Goal: Task Accomplishment & Management: Manage account settings

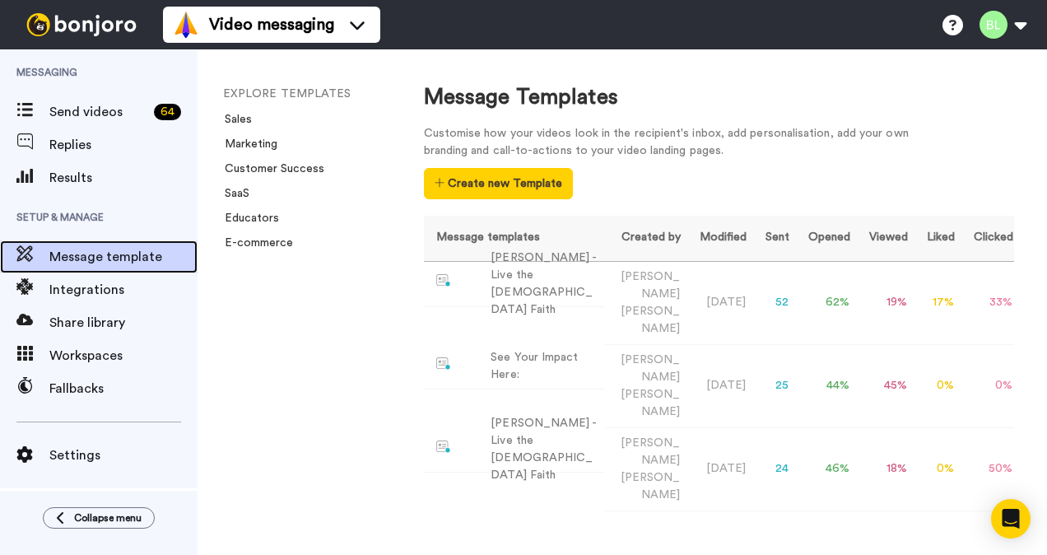
click at [110, 250] on span "Message template" at bounding box center [123, 257] width 148 height 20
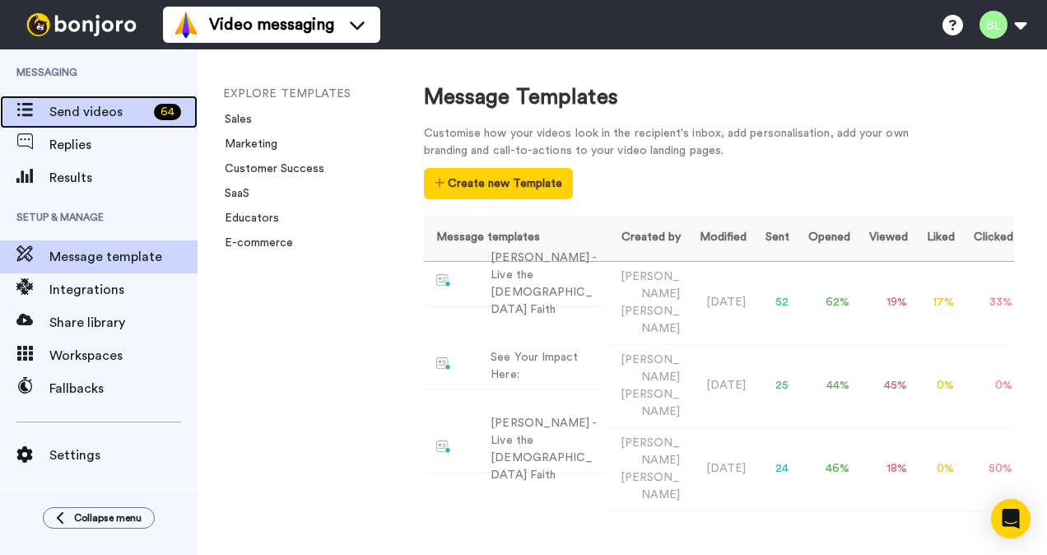
click at [132, 114] on span "Send videos" at bounding box center [98, 112] width 98 height 20
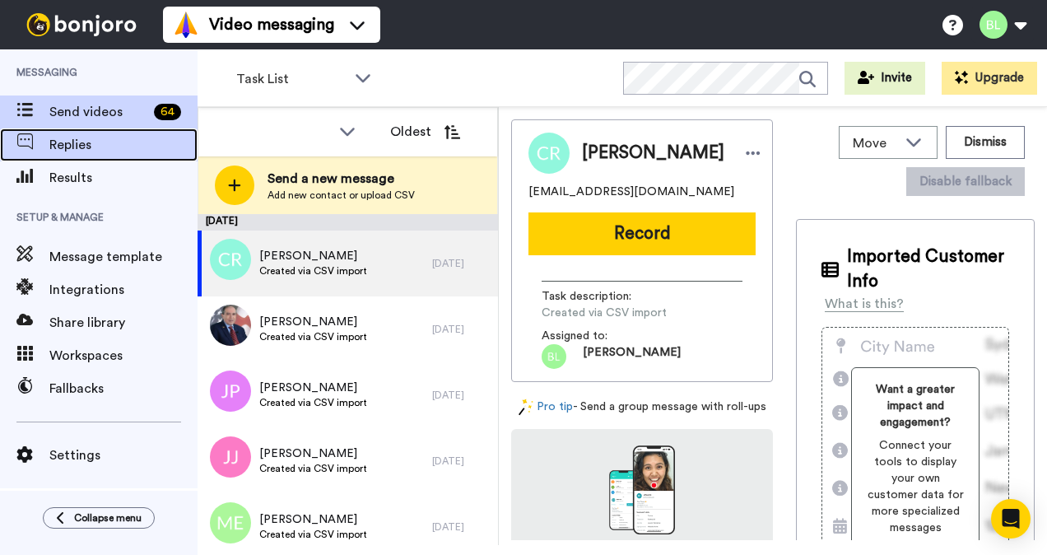
click at [146, 150] on span "Replies" at bounding box center [123, 145] width 148 height 20
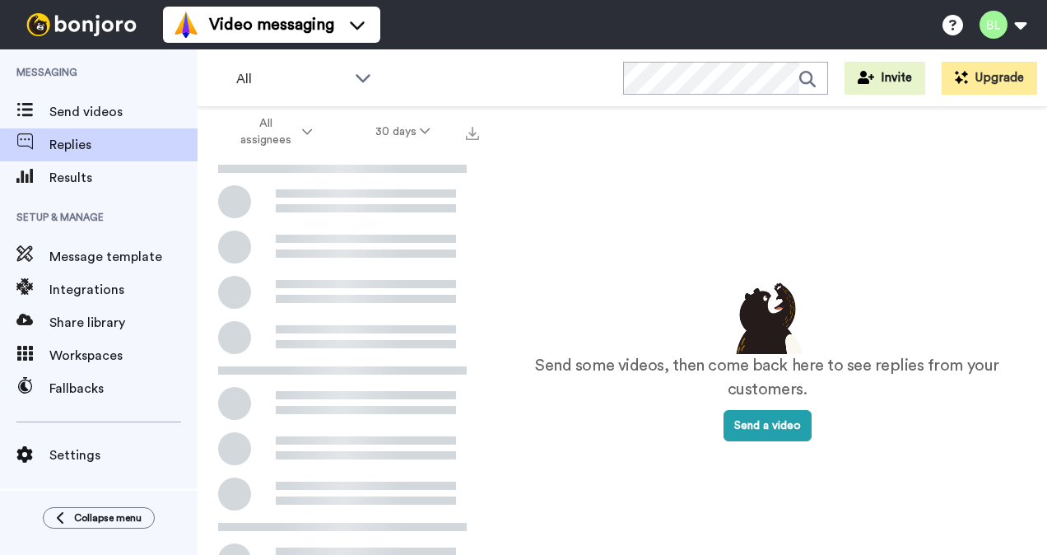
click at [142, 173] on span "Results" at bounding box center [123, 178] width 148 height 20
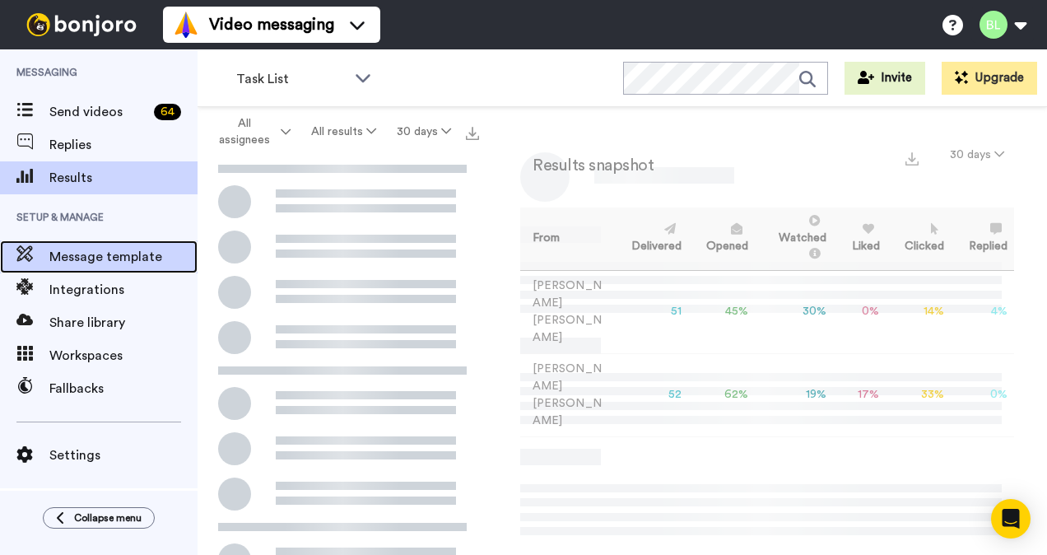
click at [133, 262] on span "Message template" at bounding box center [123, 257] width 148 height 20
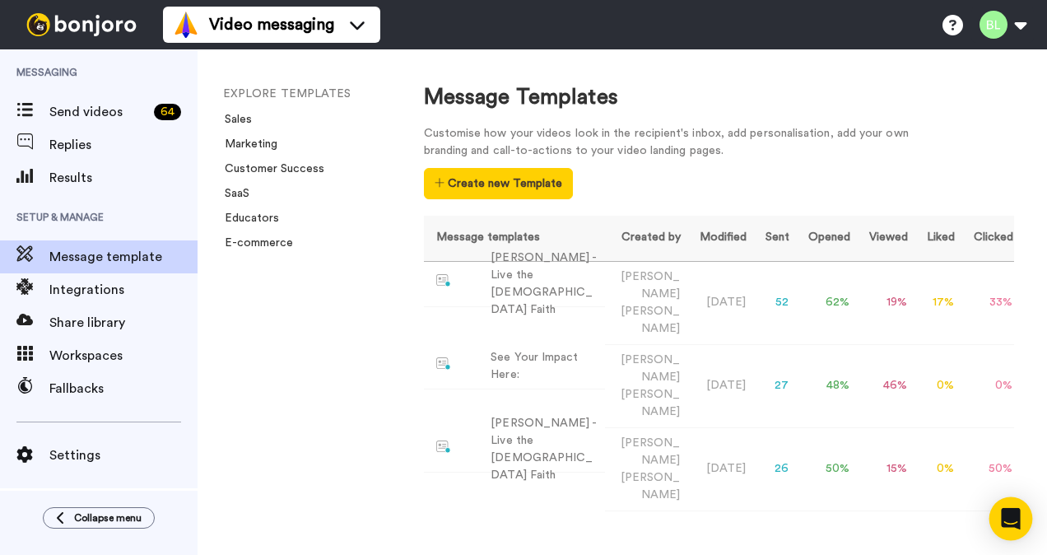
click at [1025, 528] on div "Open Intercom Messenger" at bounding box center [1011, 519] width 44 height 44
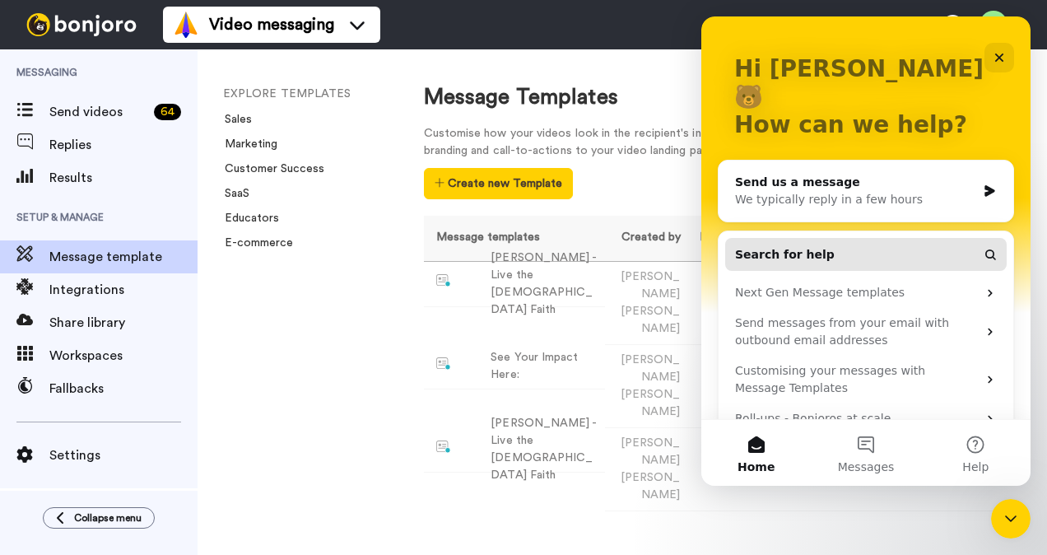
scroll to position [79, 0]
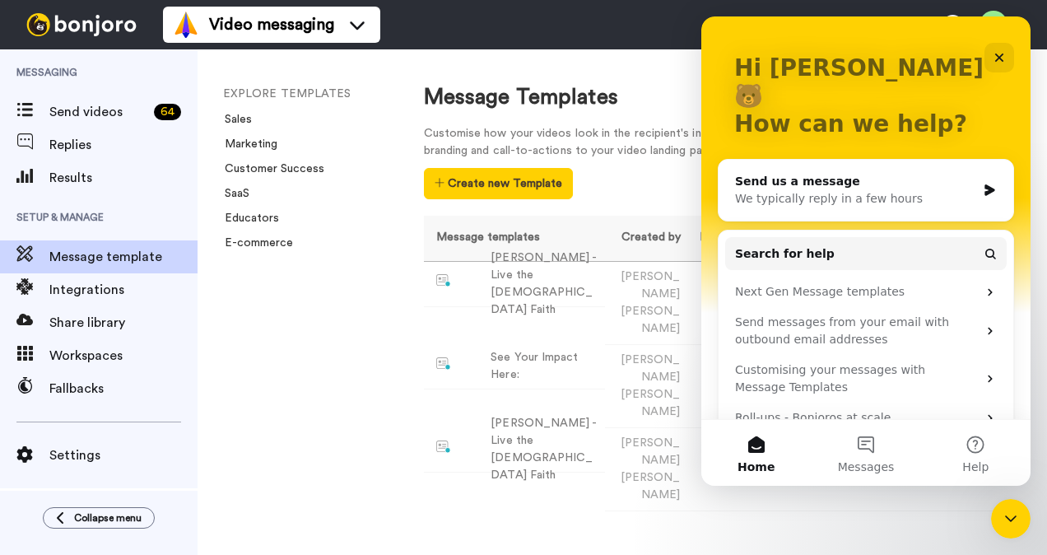
click at [868, 464] on span "Messages" at bounding box center [866, 467] width 57 height 12
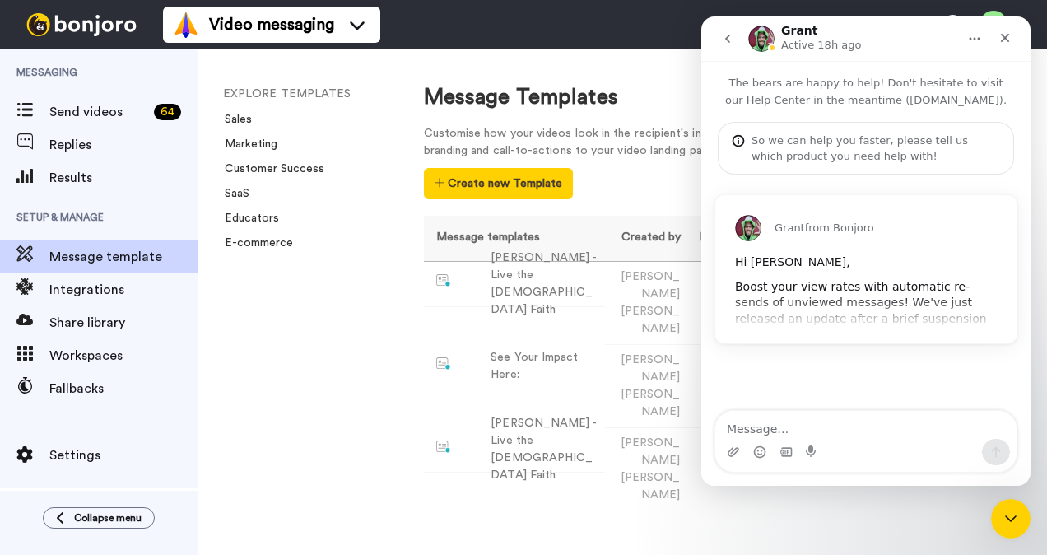
click at [795, 327] on div "[PERSON_NAME] from [PERSON_NAME] Hi [PERSON_NAME], Boost your view rates with a…" at bounding box center [865, 269] width 301 height 148
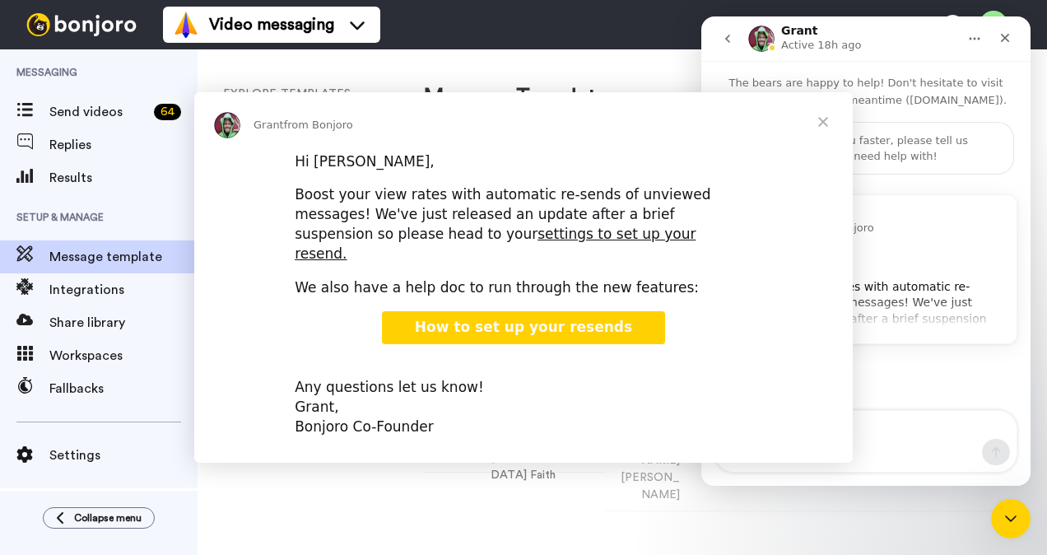
scroll to position [0, 0]
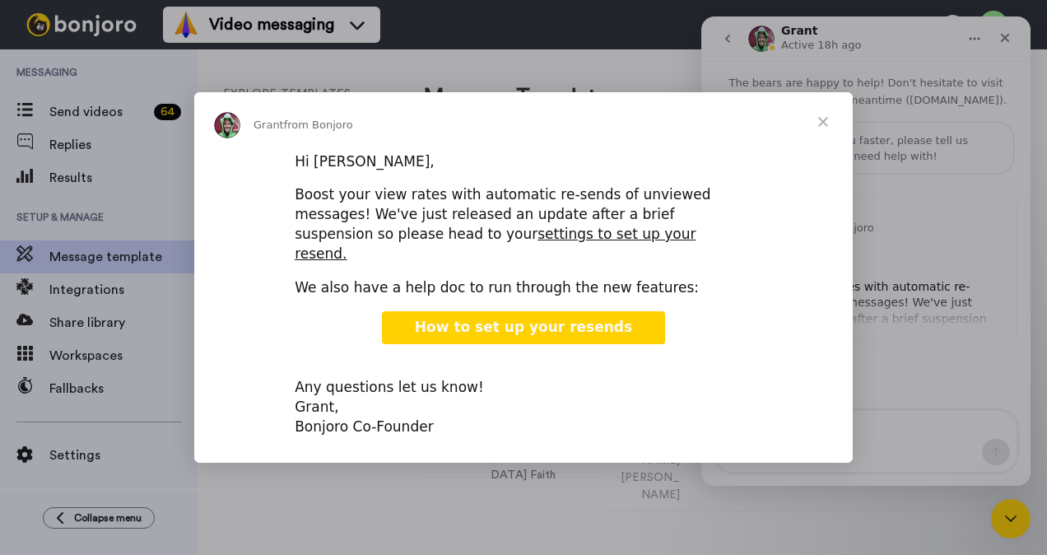
click at [592, 319] on span "How to set up your resends" at bounding box center [523, 327] width 217 height 16
click at [830, 129] on span "Close" at bounding box center [822, 121] width 59 height 59
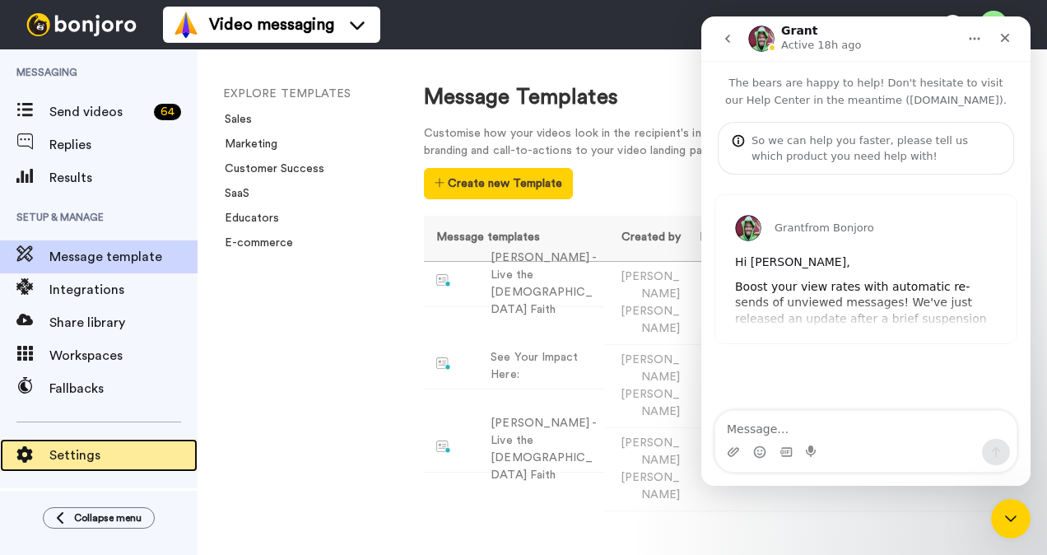
click at [38, 449] on span at bounding box center [24, 455] width 49 height 16
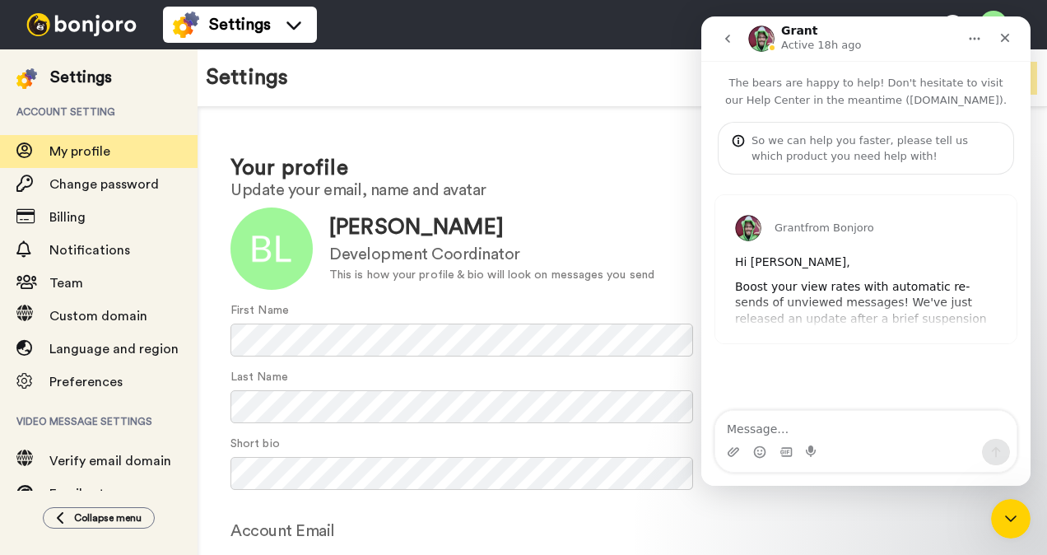
scroll to position [123, 0]
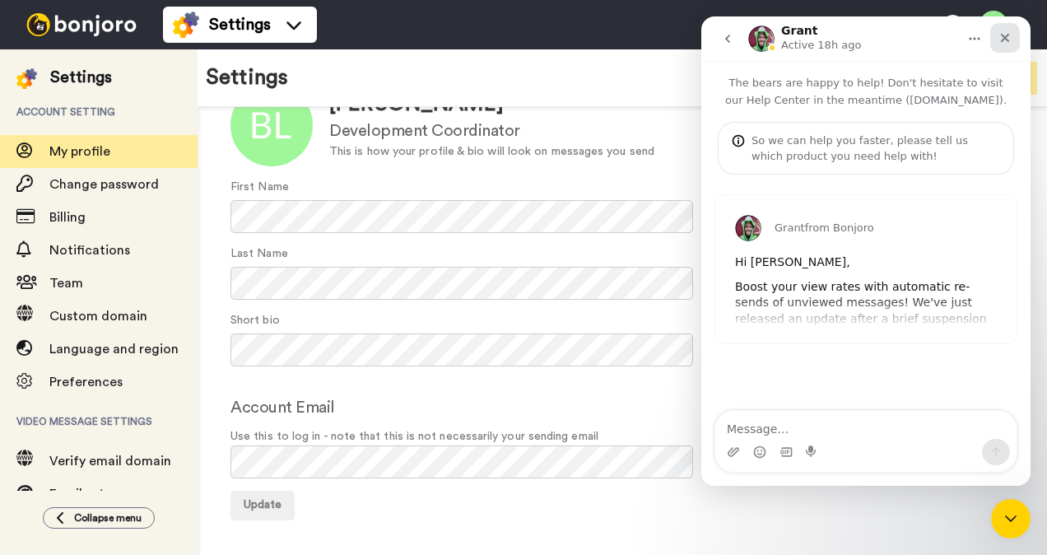
click at [1003, 33] on icon "Close" at bounding box center [1004, 37] width 13 height 13
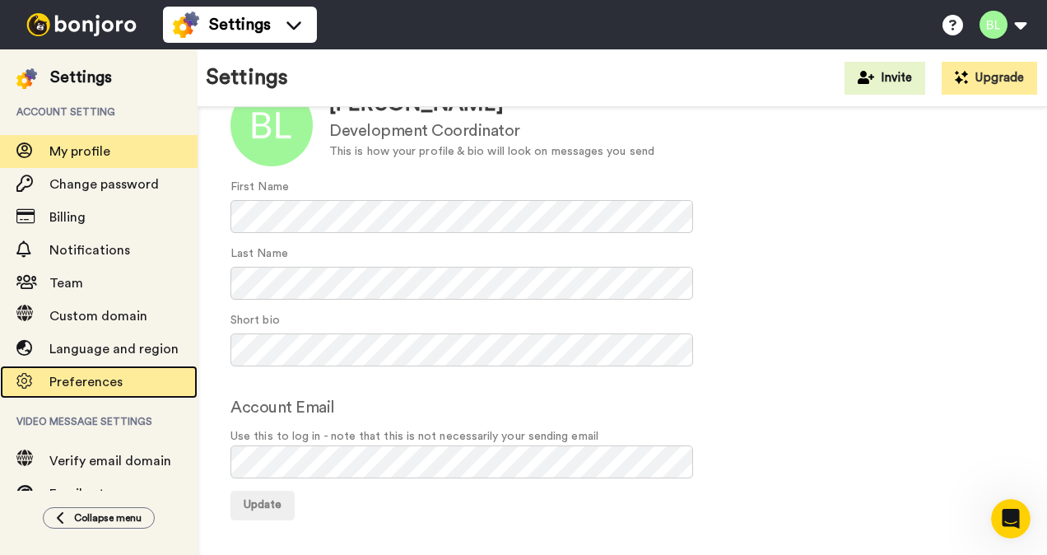
click at [95, 375] on span "Preferences" at bounding box center [123, 382] width 148 height 20
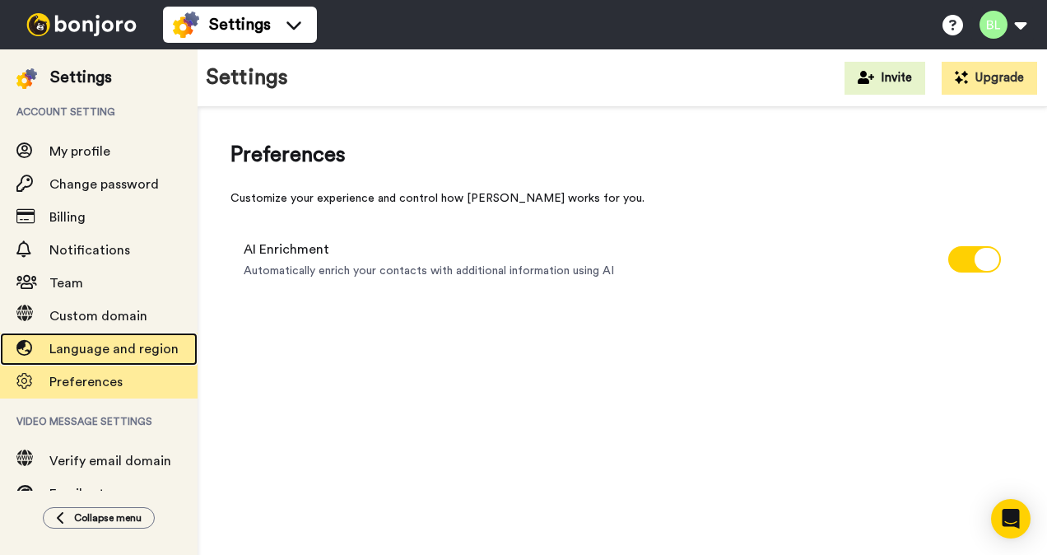
click at [131, 356] on span "Language and region" at bounding box center [123, 349] width 148 height 20
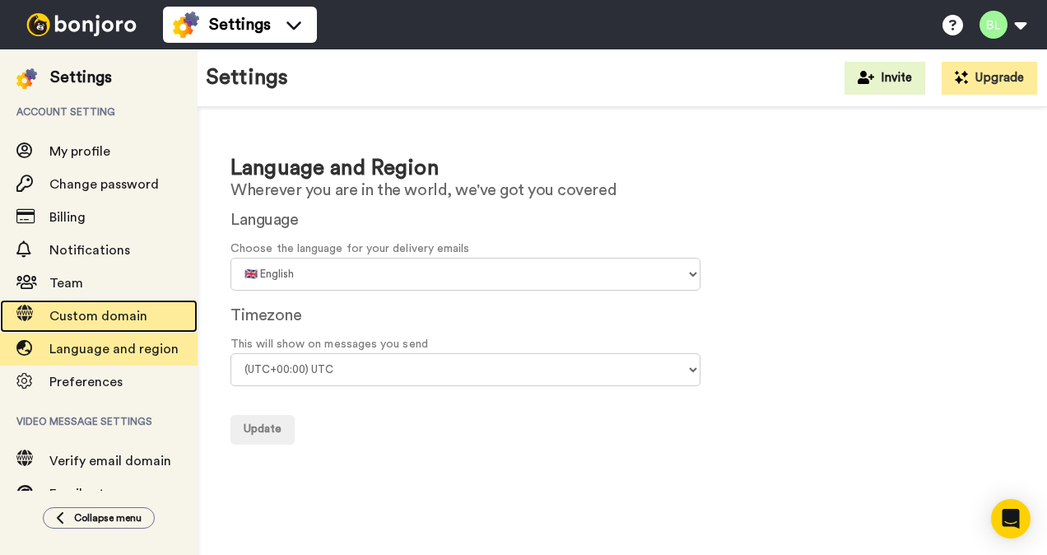
click at [129, 319] on span "Custom domain" at bounding box center [98, 315] width 98 height 13
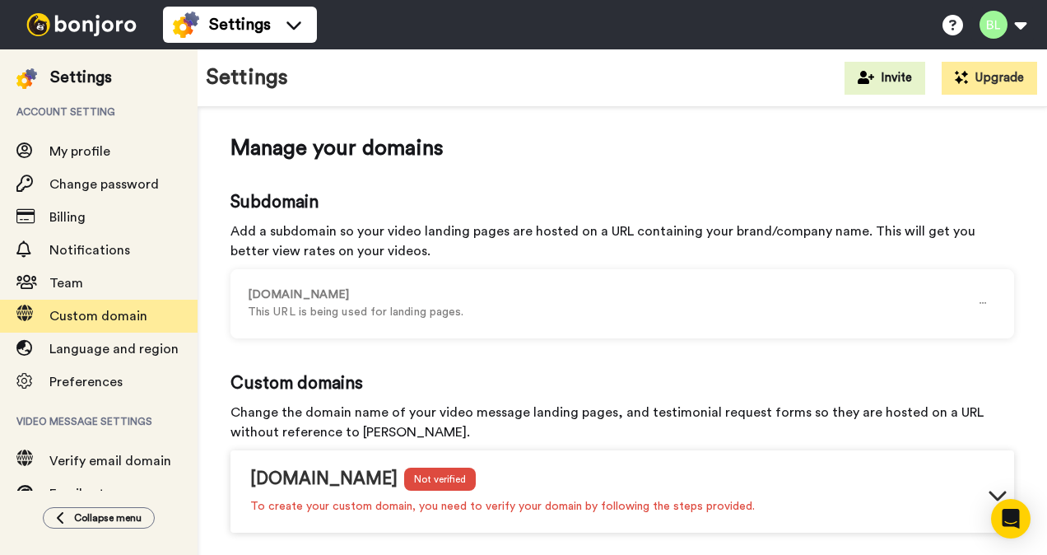
scroll to position [7, 0]
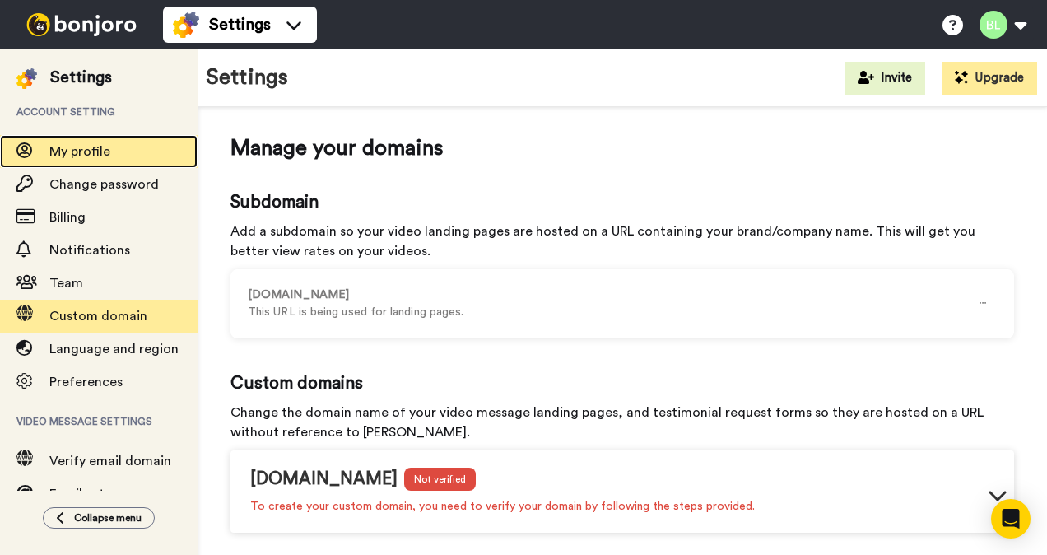
click at [105, 165] on div "My profile" at bounding box center [99, 151] width 198 height 33
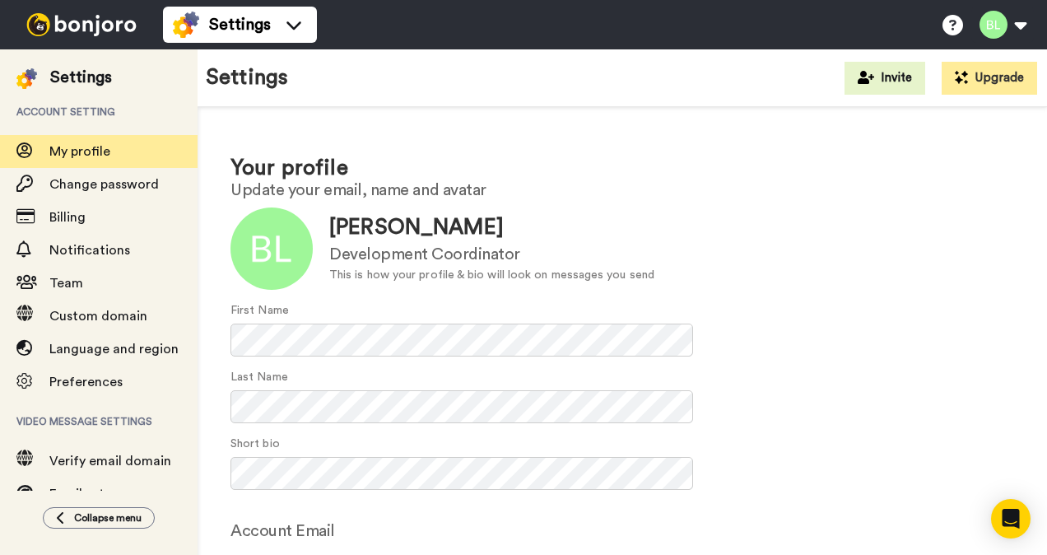
click at [75, 84] on div "Settings" at bounding box center [81, 77] width 62 height 23
click at [43, 78] on div at bounding box center [33, 77] width 34 height 23
click at [1026, 26] on button at bounding box center [1002, 25] width 63 height 36
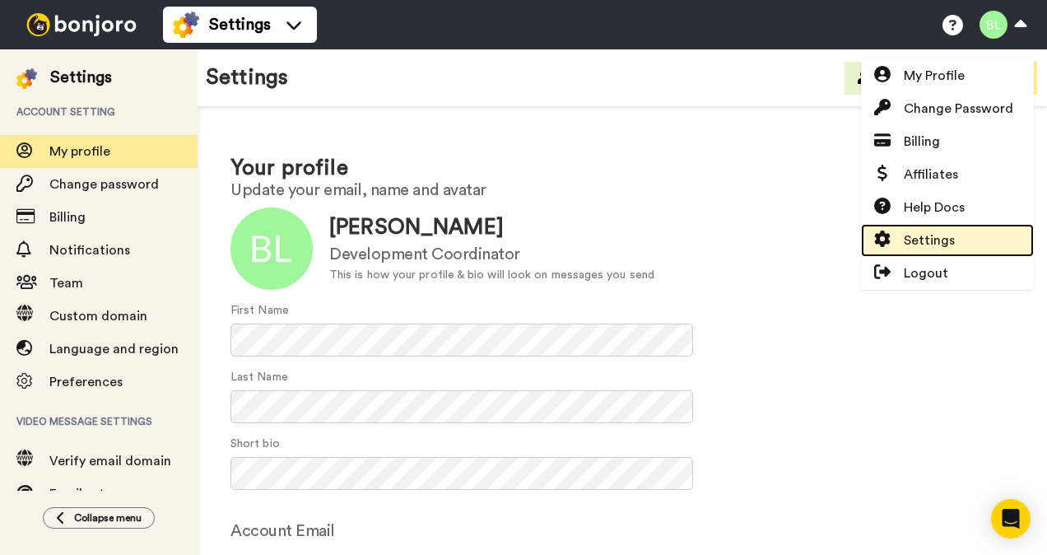
click at [943, 235] on span "Settings" at bounding box center [929, 240] width 51 height 20
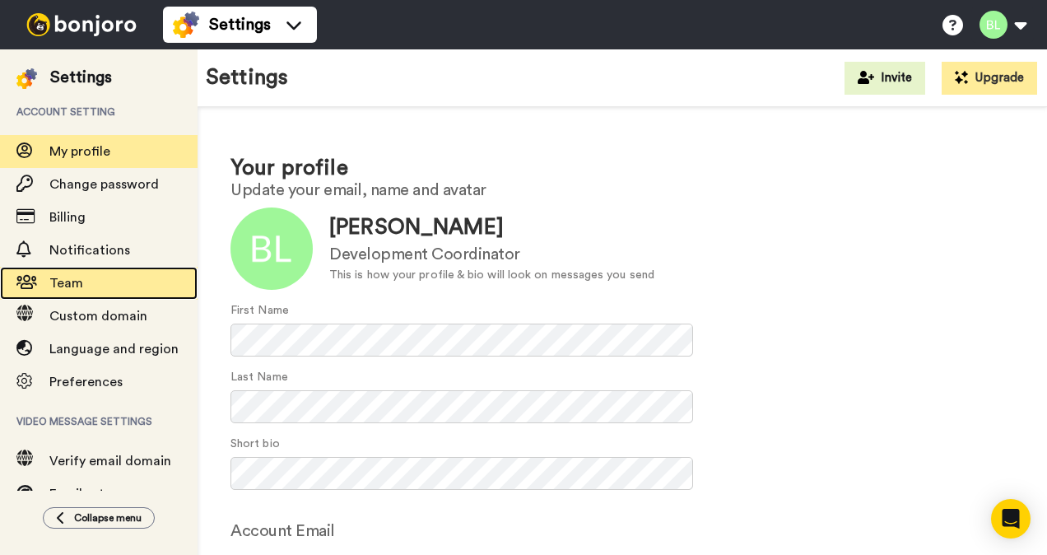
click at [128, 293] on div "Team" at bounding box center [99, 283] width 198 height 33
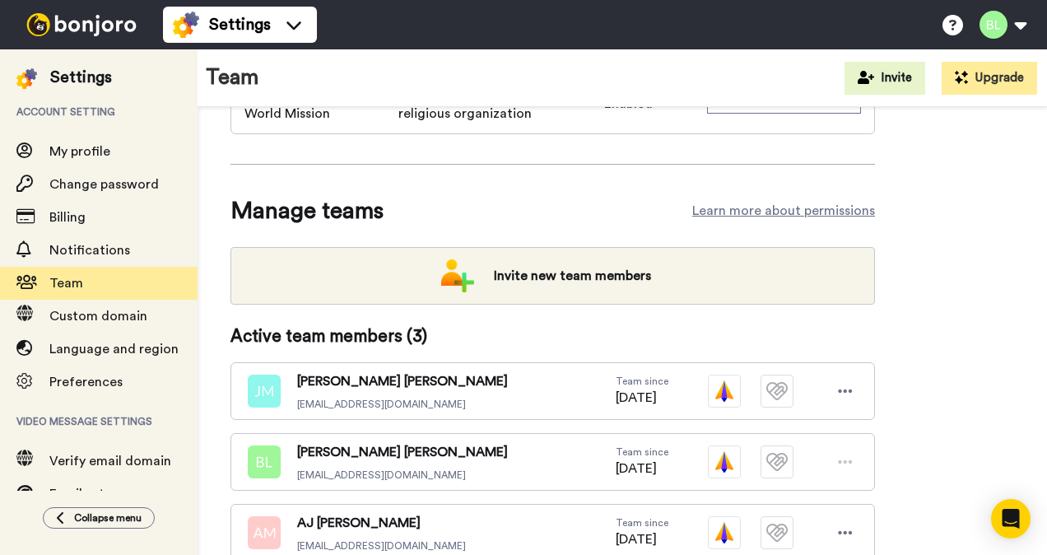
scroll to position [186, 0]
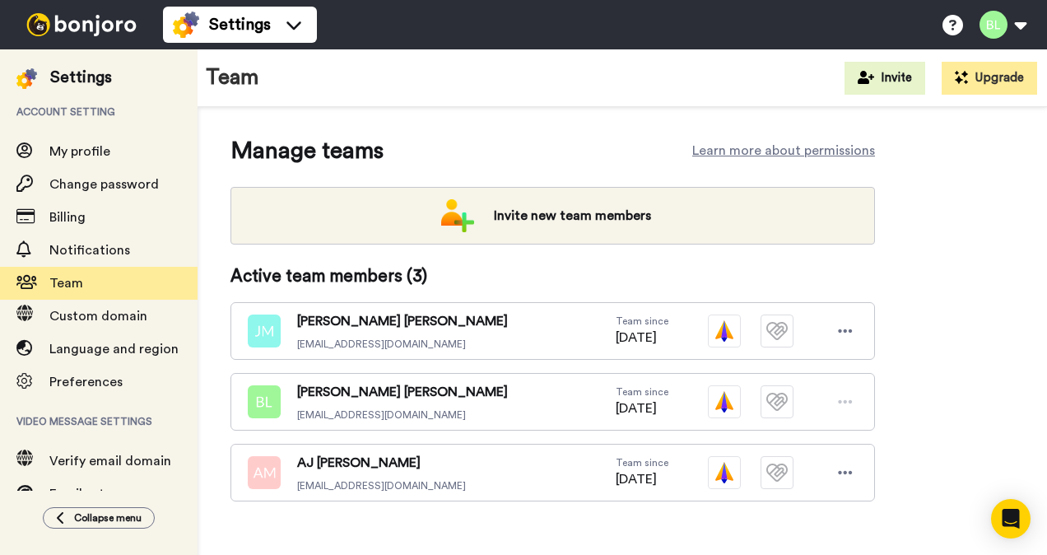
click at [846, 400] on icon at bounding box center [846, 401] width 14 height 3
click at [884, 391] on div "Update team details Team name [DEMOGRAPHIC_DATA] World Mission Industry [DEMOGR…" at bounding box center [622, 254] width 784 height 600
click at [843, 464] on icon at bounding box center [845, 472] width 15 height 16
drag, startPoint x: 843, startPoint y: 449, endPoint x: 935, endPoint y: 468, distance: 93.9
click at [935, 468] on div "Update team details Team name [DEMOGRAPHIC_DATA] World Mission Industry [DEMOGR…" at bounding box center [622, 254] width 784 height 600
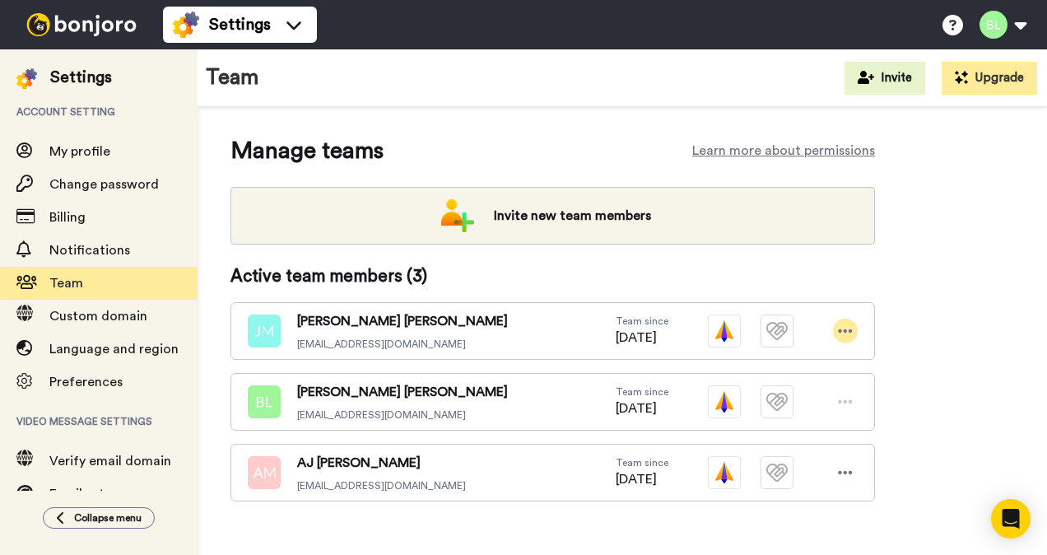
click at [841, 323] on icon at bounding box center [845, 331] width 15 height 16
click at [912, 318] on div "Update team details Team name Catholic World Mission Industry Church or religio…" at bounding box center [622, 254] width 784 height 600
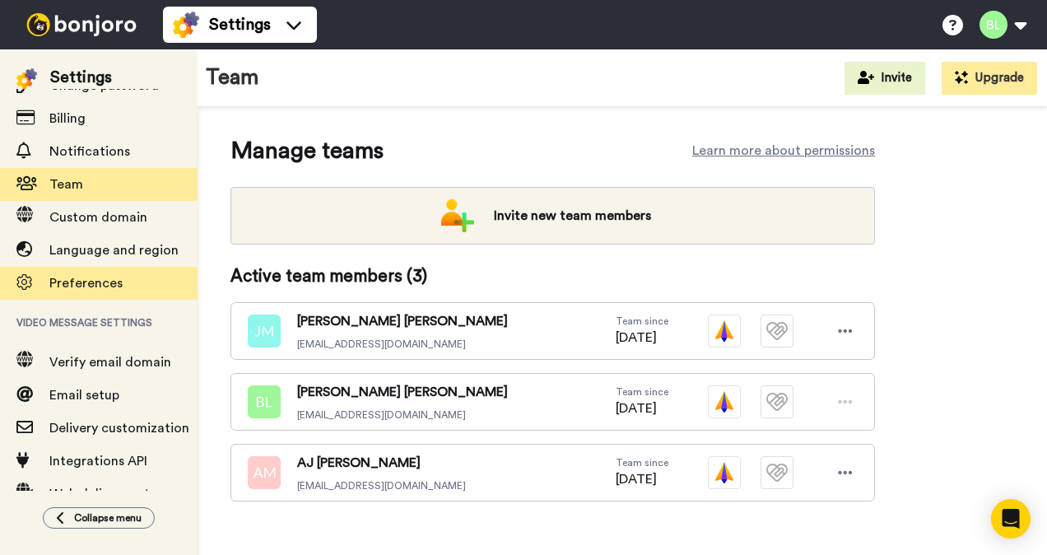
scroll to position [174, 0]
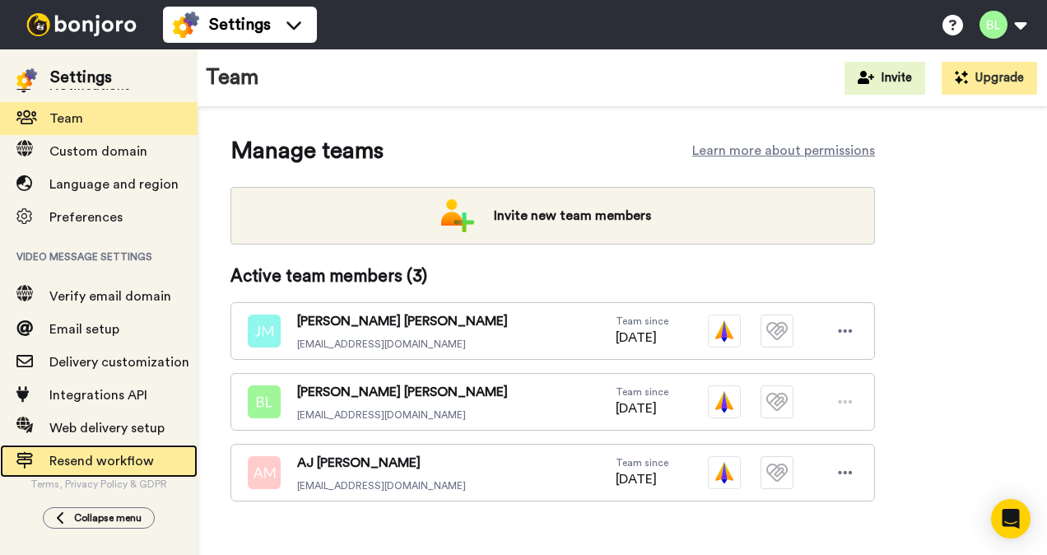
click at [88, 461] on div "Resend workflow" at bounding box center [99, 460] width 198 height 33
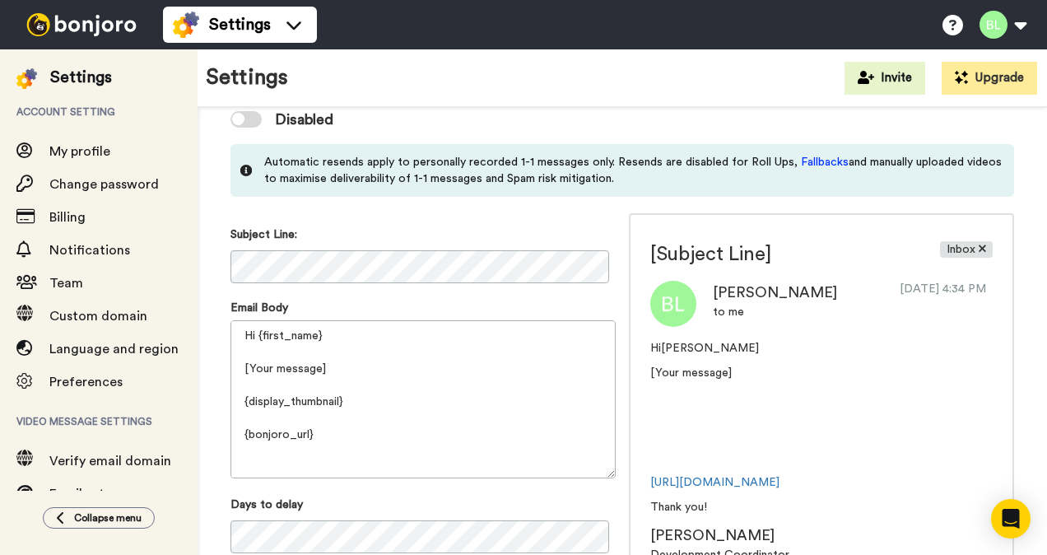
scroll to position [67, 0]
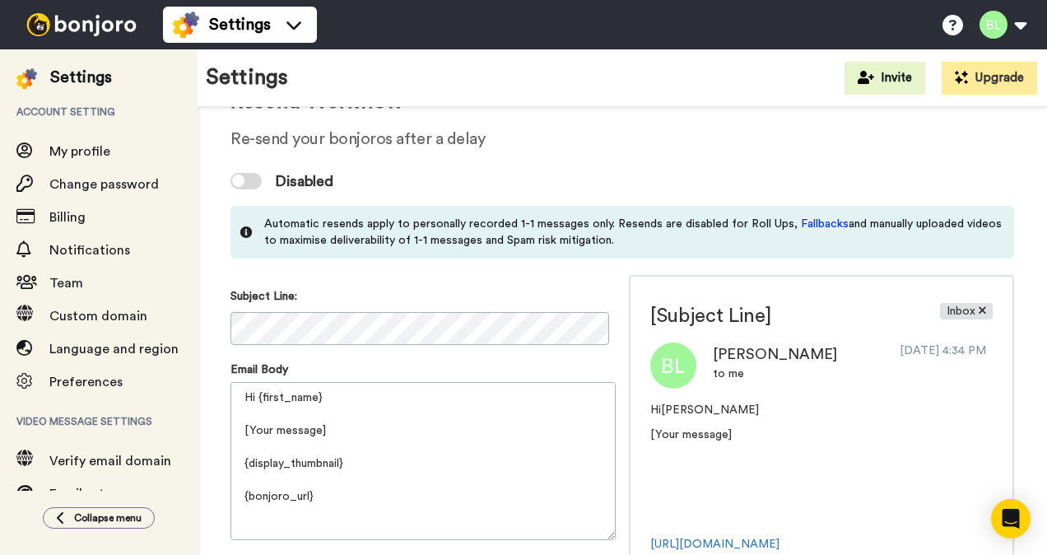
click at [253, 188] on div at bounding box center [245, 181] width 31 height 16
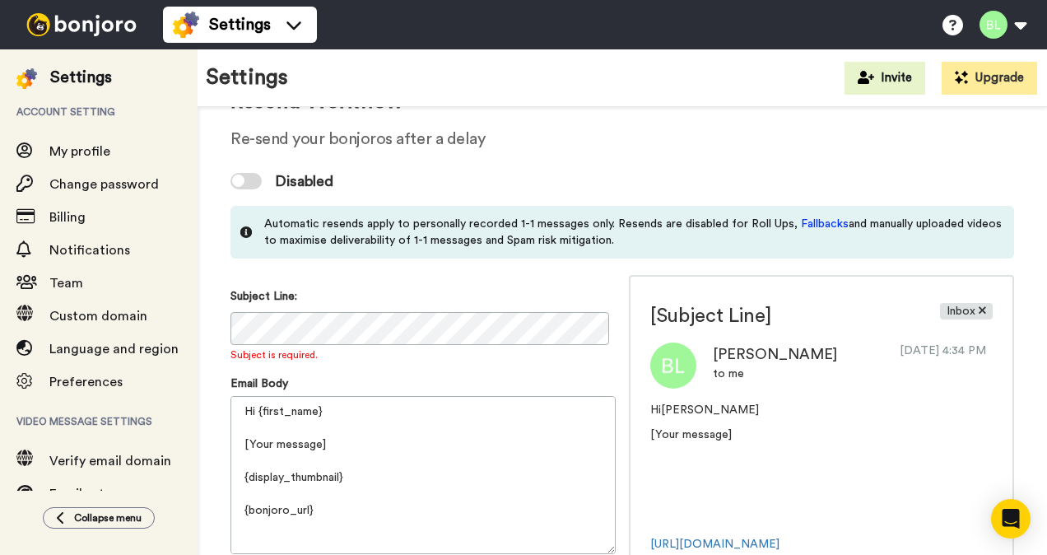
click at [239, 178] on div at bounding box center [238, 180] width 12 height 12
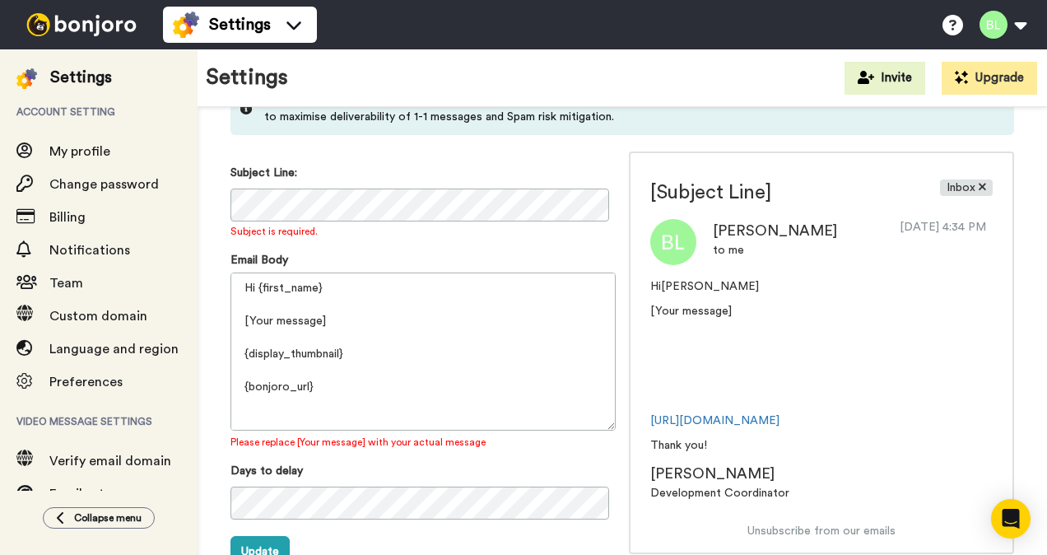
scroll to position [182, 0]
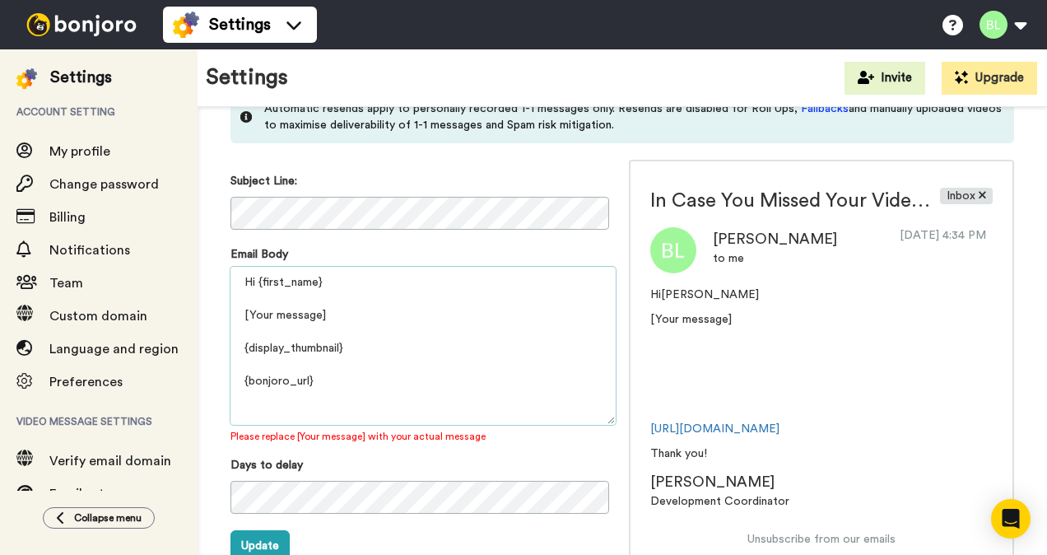
click at [370, 332] on textarea "Hi {first_name} [Your message] {display_thumbnail} {bonjoro_url} Thank you! {pr…" at bounding box center [422, 346] width 385 height 158
drag, startPoint x: 328, startPoint y: 313, endPoint x: 232, endPoint y: 311, distance: 95.5
click at [232, 311] on textarea "Hi {first_name} [Your message] {display_thumbnail} {bonjoro_url} Thank you! {pr…" at bounding box center [422, 346] width 385 height 158
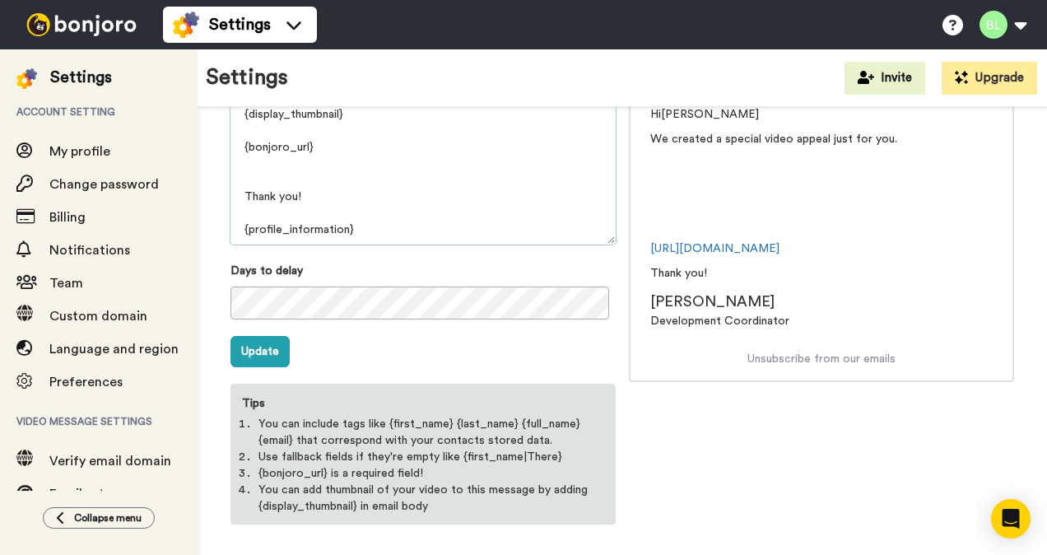
scroll to position [367, 0]
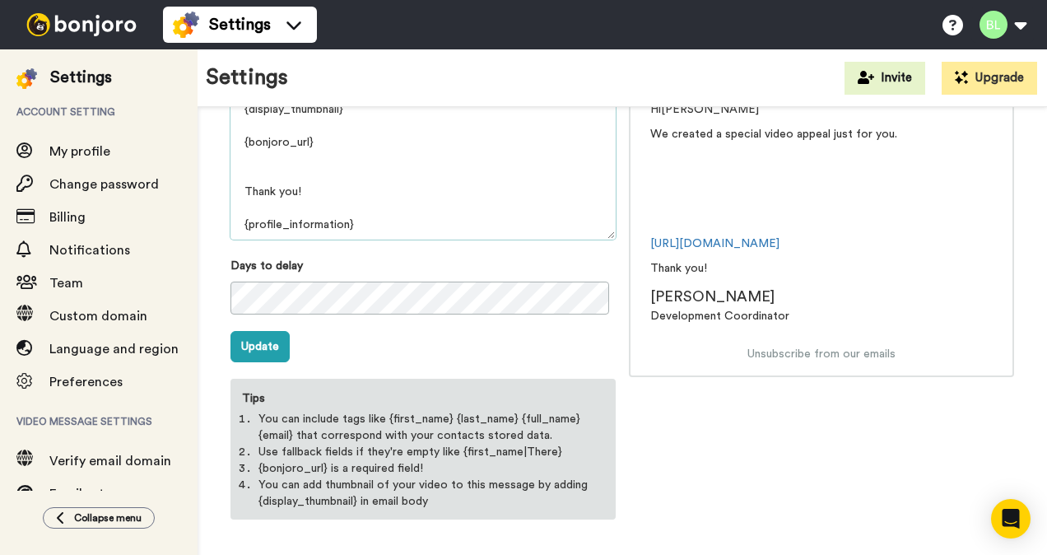
type textarea "Hi {first_name} We created a special video appeal just for you. {display_thumbn…"
click at [462, 338] on form "Subject Line: Email Body Hi {first_name} We created a special video appeal just…" at bounding box center [422, 250] width 385 height 538
